Goal: Information Seeking & Learning: Learn about a topic

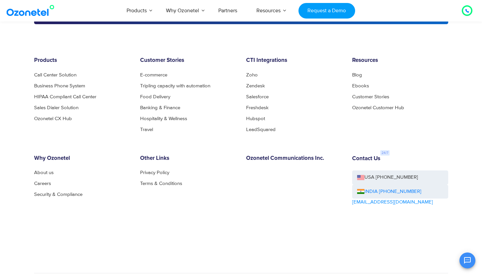
scroll to position [1342, 0]
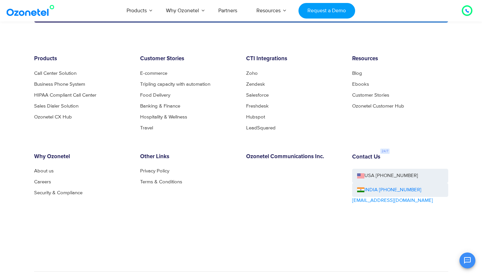
click at [320, 95] on li "Salesforce" at bounding box center [294, 95] width 96 height 5
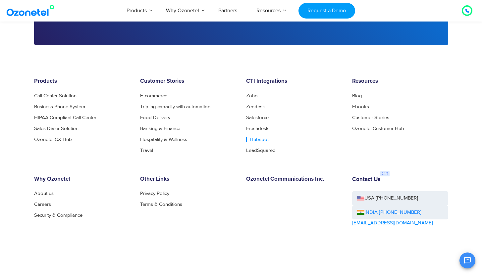
scroll to position [1316, 0]
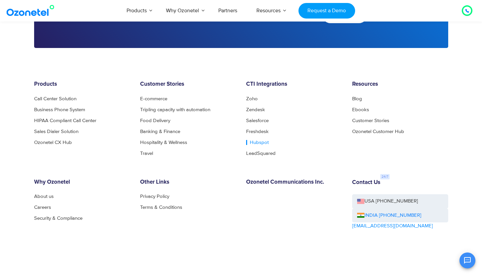
click at [253, 142] on link "Hubspot" at bounding box center [257, 142] width 23 height 5
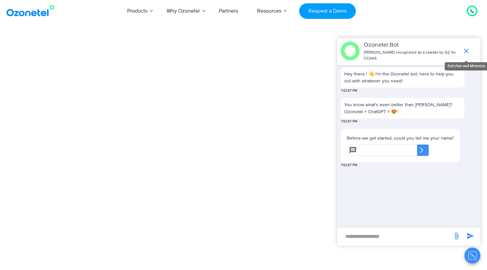
click at [464, 50] on icon "end chat or minimize" at bounding box center [466, 51] width 5 height 5
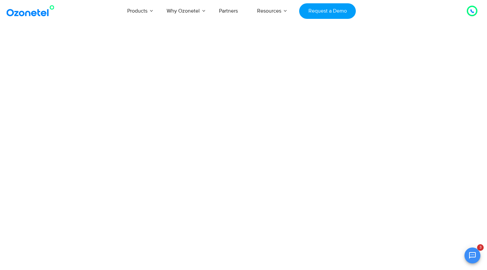
scroll to position [56, 0]
click at [471, 253] on icon "Open chat" at bounding box center [472, 256] width 8 height 8
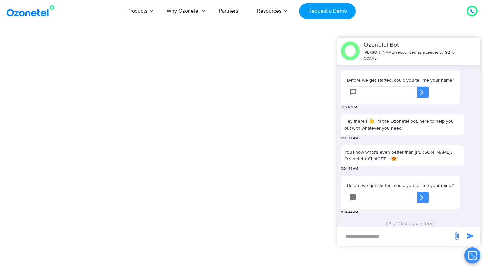
click at [471, 253] on icon "Close chat" at bounding box center [472, 256] width 8 height 8
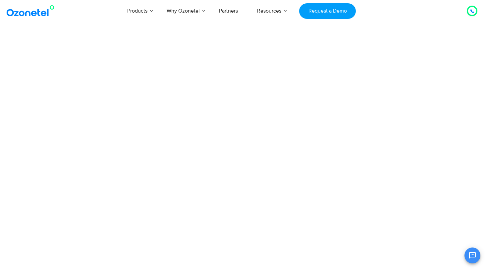
click at [471, 253] on icon "Open chat" at bounding box center [472, 256] width 8 height 8
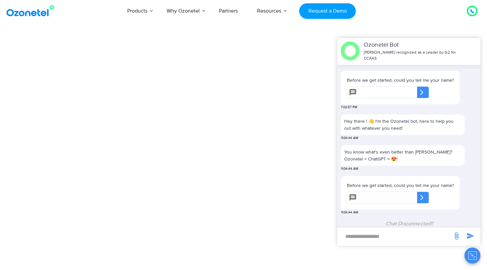
click at [474, 258] on icon "Close chat" at bounding box center [472, 256] width 8 height 8
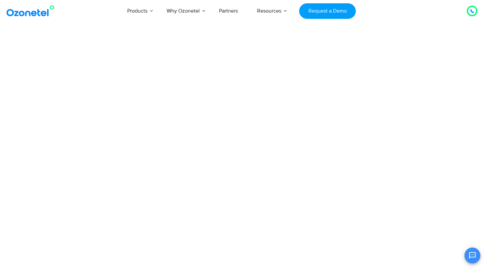
click at [474, 258] on icon "Open chat" at bounding box center [472, 256] width 8 height 8
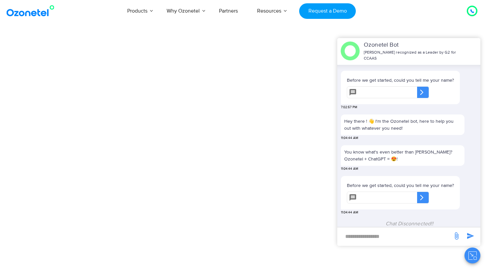
click at [474, 258] on icon "Close chat" at bounding box center [472, 256] width 8 height 8
